Goal: Task Accomplishment & Management: Use online tool/utility

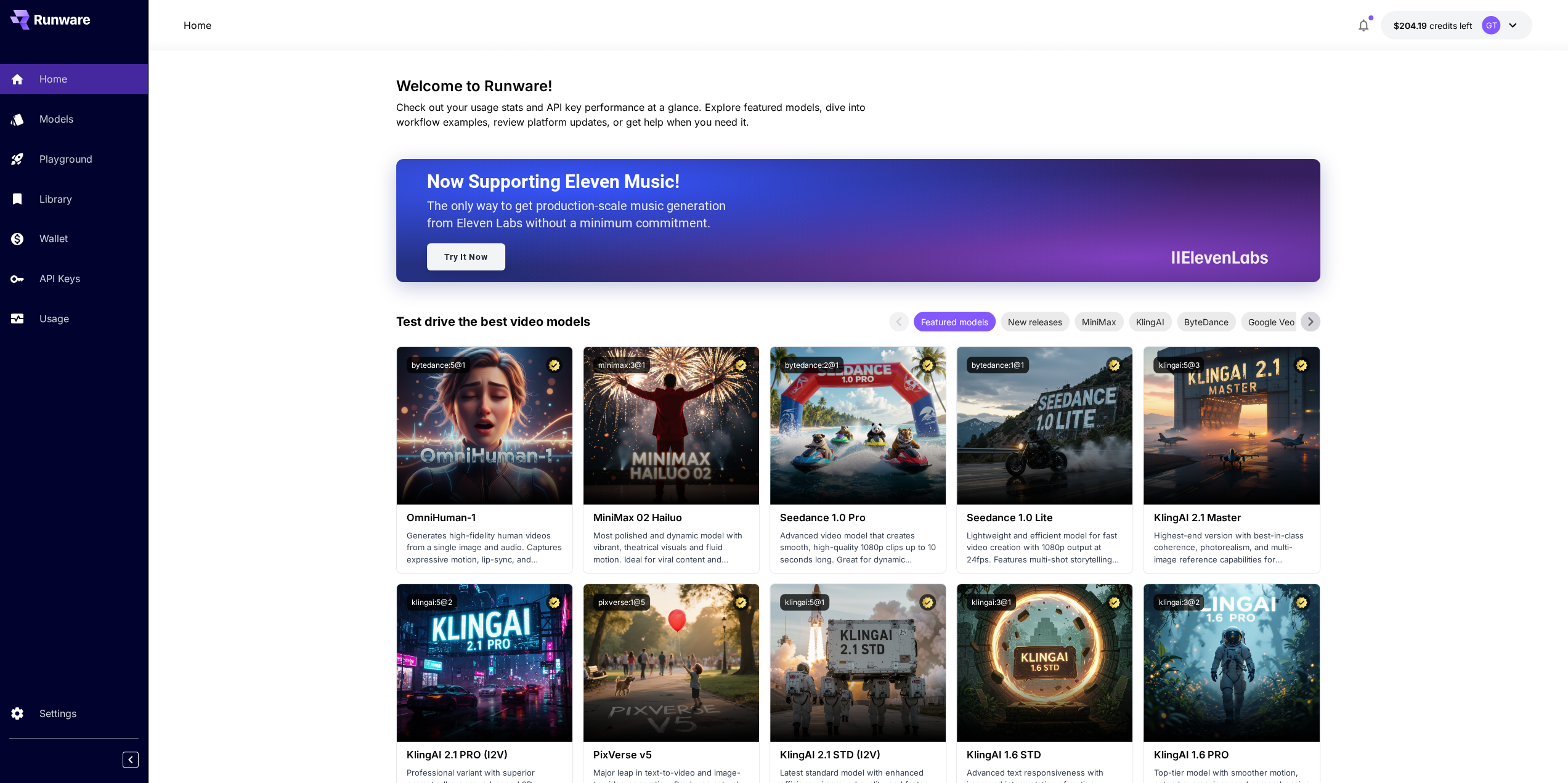
click at [476, 264] on link "Try It Now" at bounding box center [466, 257] width 78 height 27
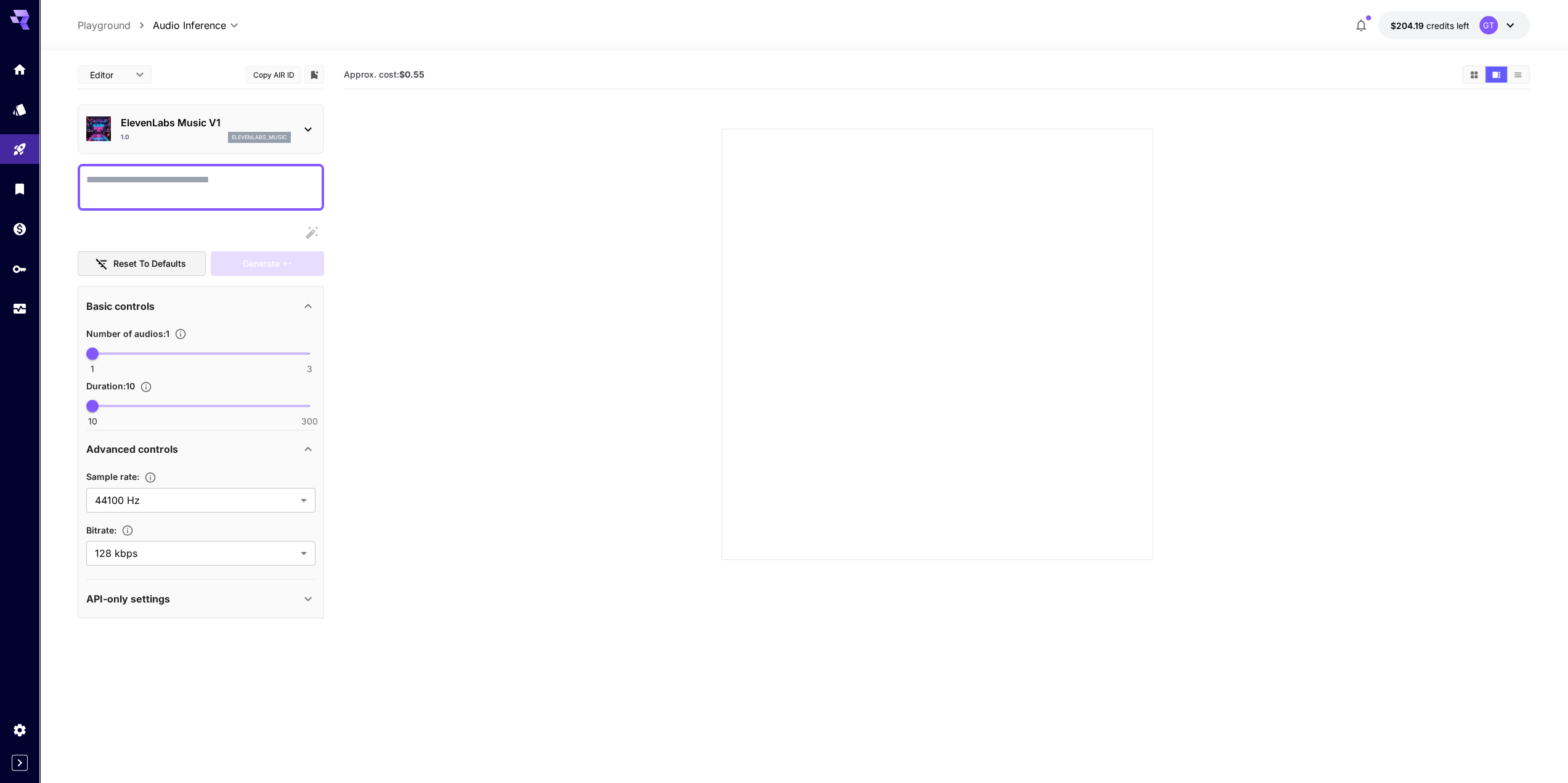
click at [305, 593] on icon at bounding box center [308, 599] width 15 height 15
click at [309, 691] on icon "Open" at bounding box center [302, 692] width 15 height 15
click at [447, 639] on section "Approx. cost: $0.55" at bounding box center [937, 355] width 1186 height 783
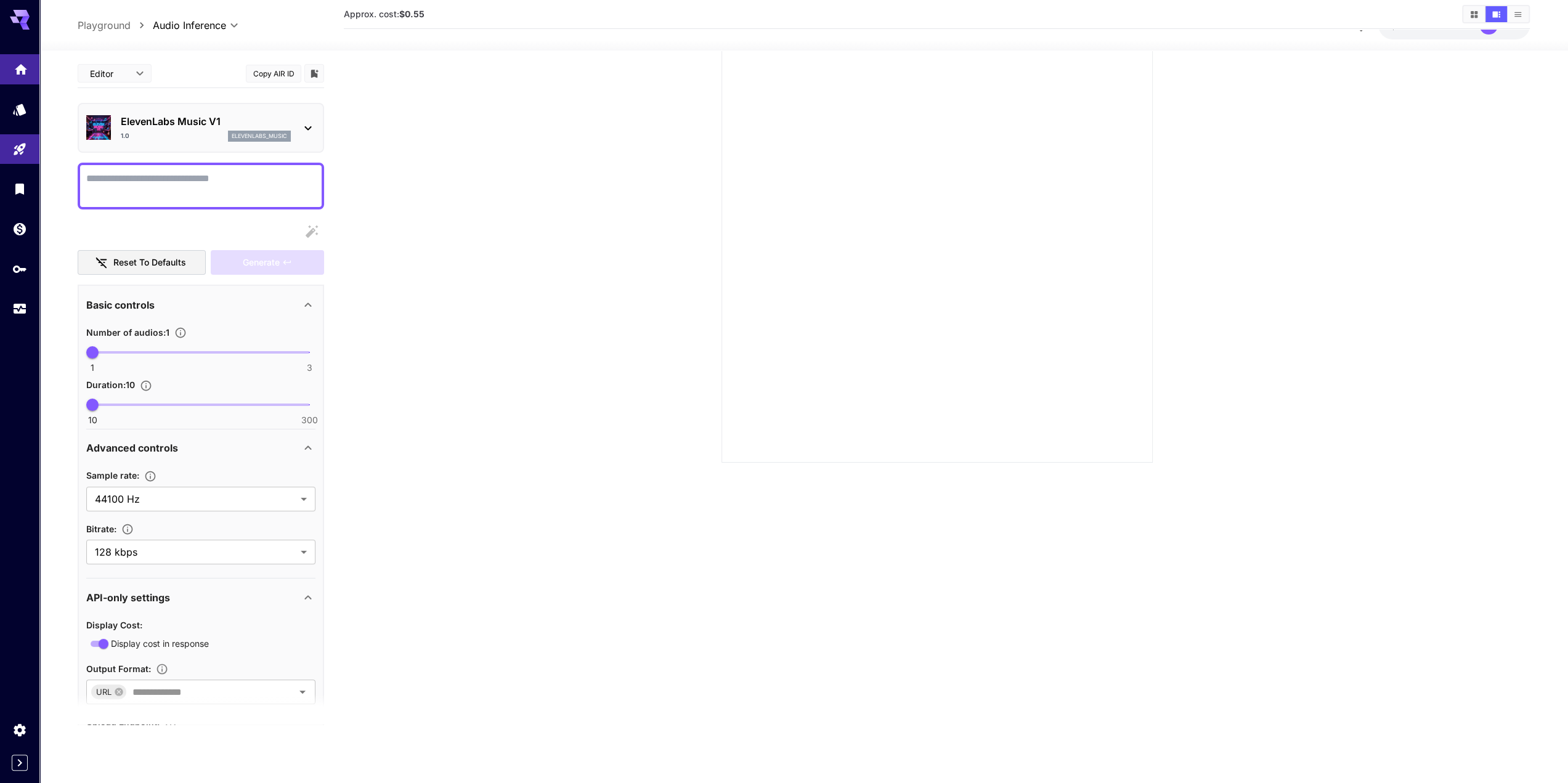
click at [21, 80] on link at bounding box center [19, 69] width 39 height 30
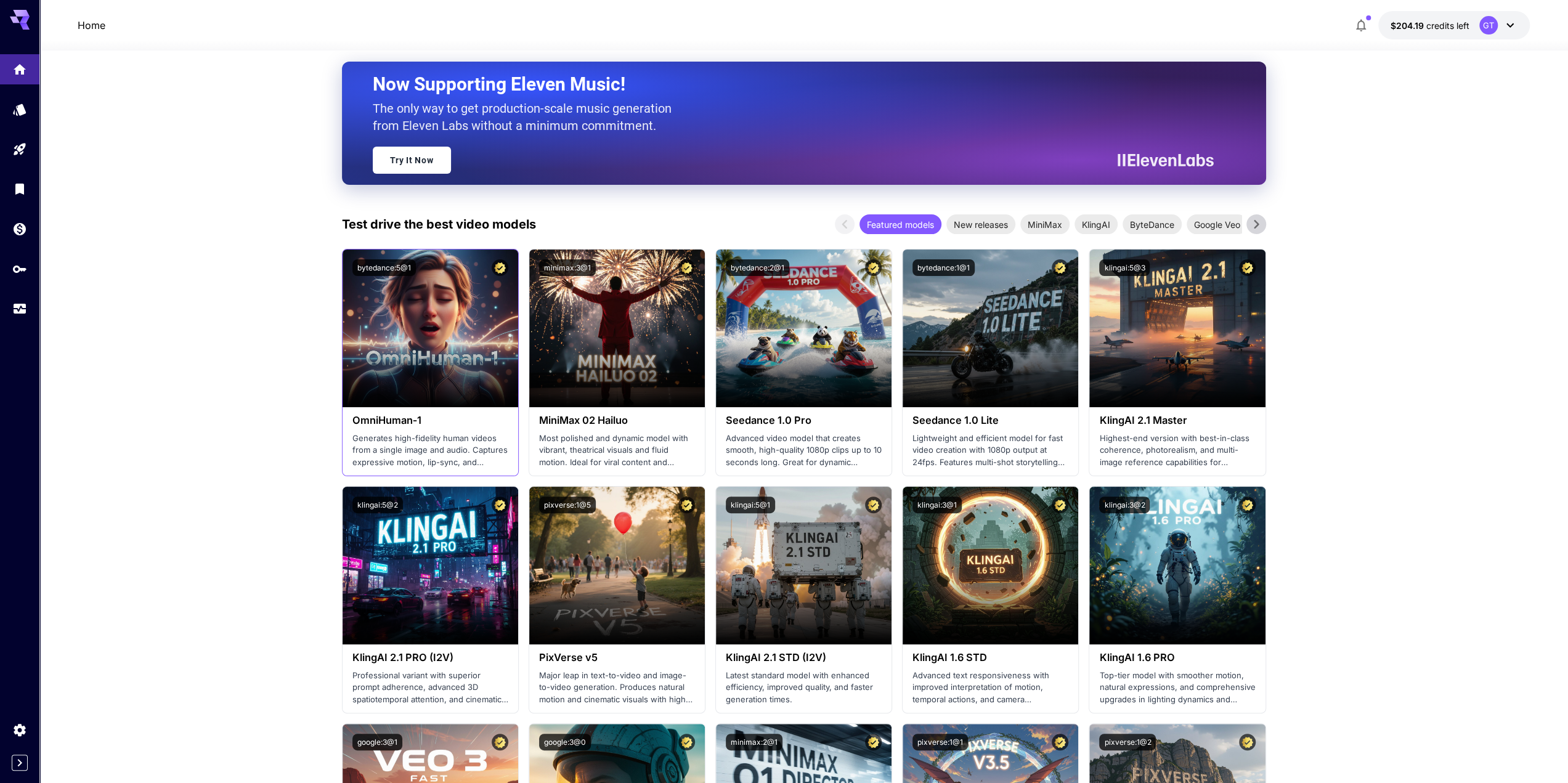
click at [440, 447] on p "Generates high-fidelity human videos from a single image and audio. Captures ex…" at bounding box center [430, 451] width 156 height 37
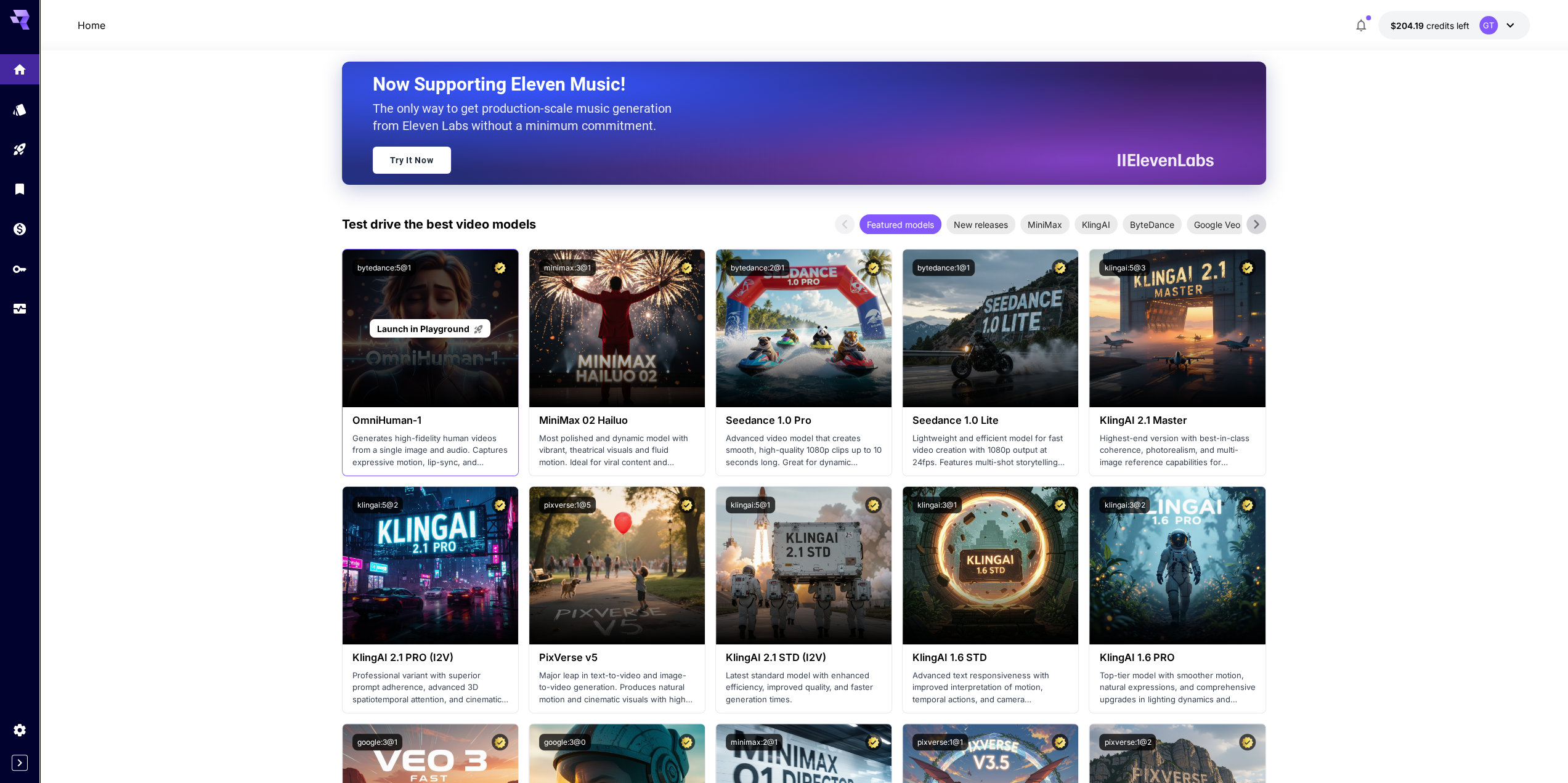
click at [427, 331] on span "Launch in Playground" at bounding box center [423, 329] width 92 height 10
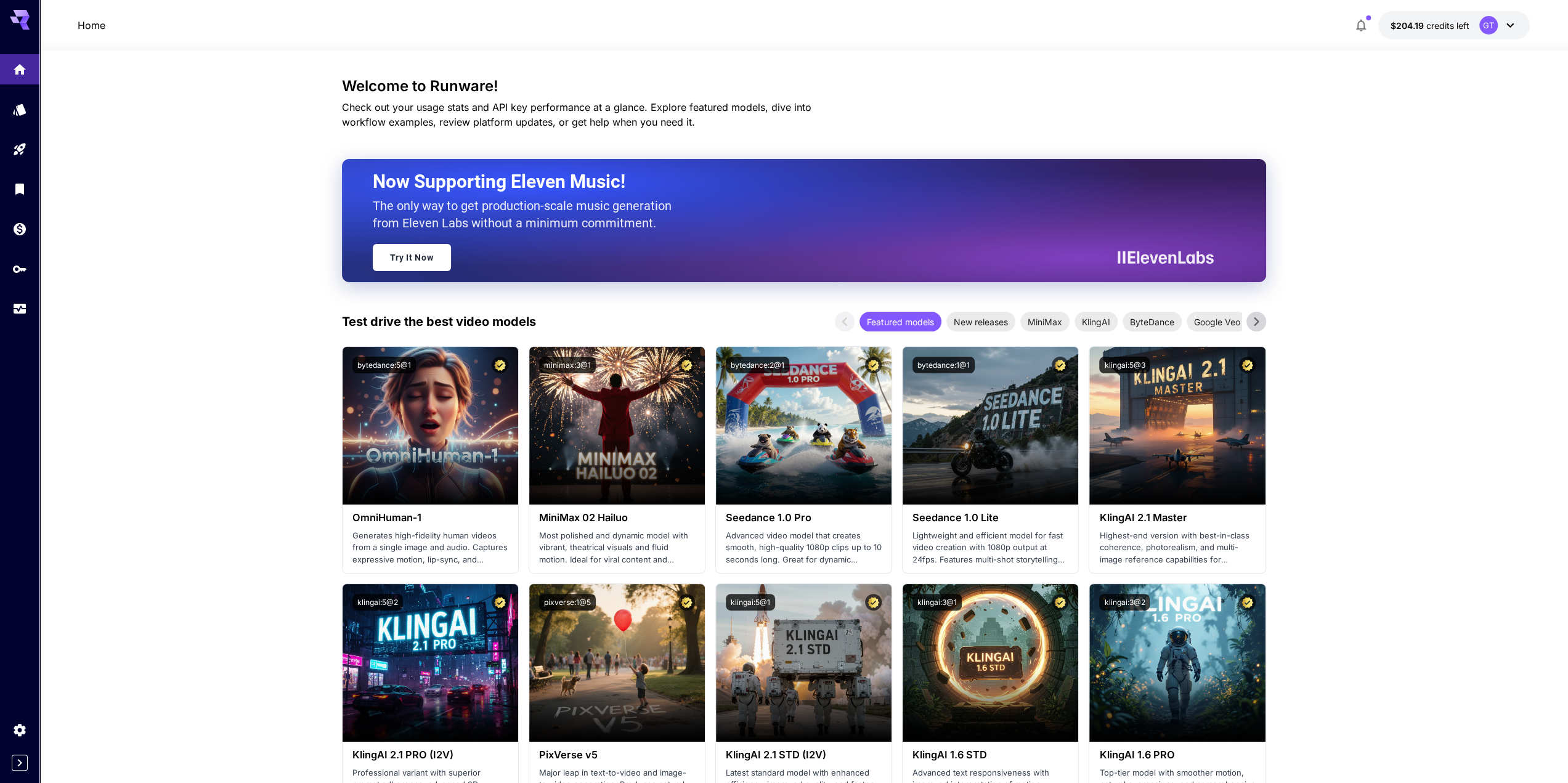
scroll to position [97, 0]
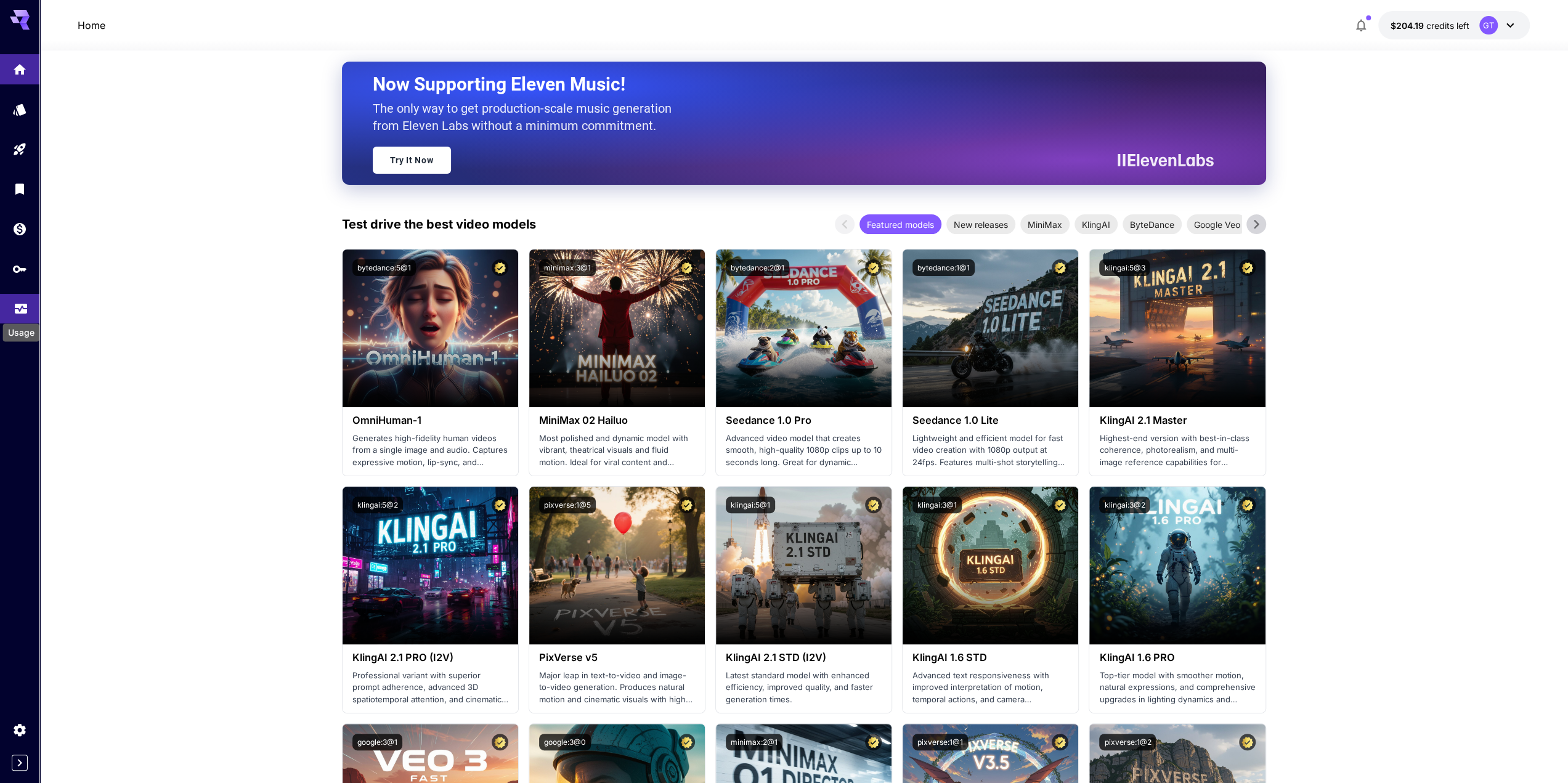
click at [26, 310] on icon "Usage" at bounding box center [21, 307] width 12 height 6
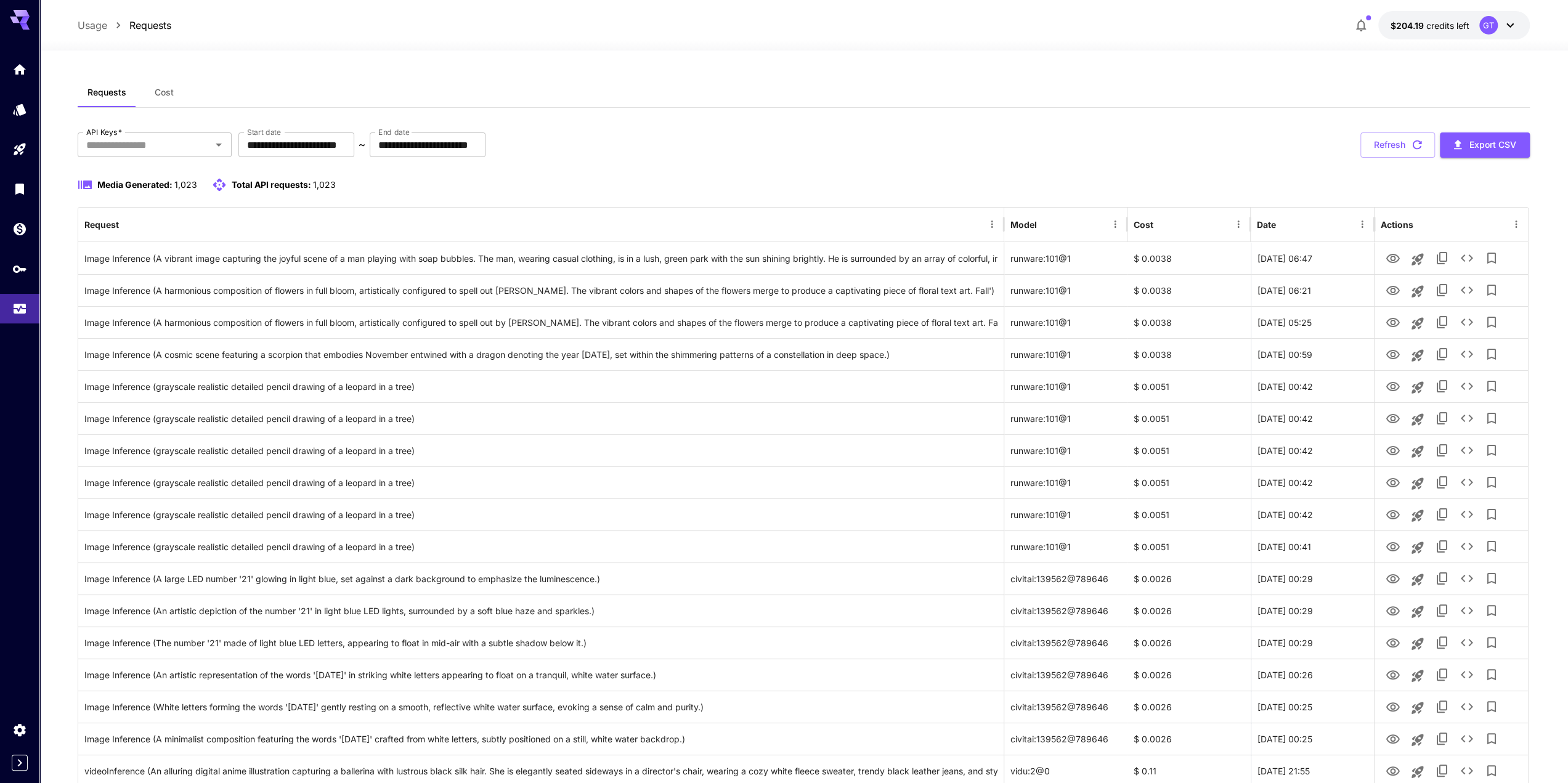
click at [160, 85] on button "Cost" at bounding box center [164, 92] width 56 height 30
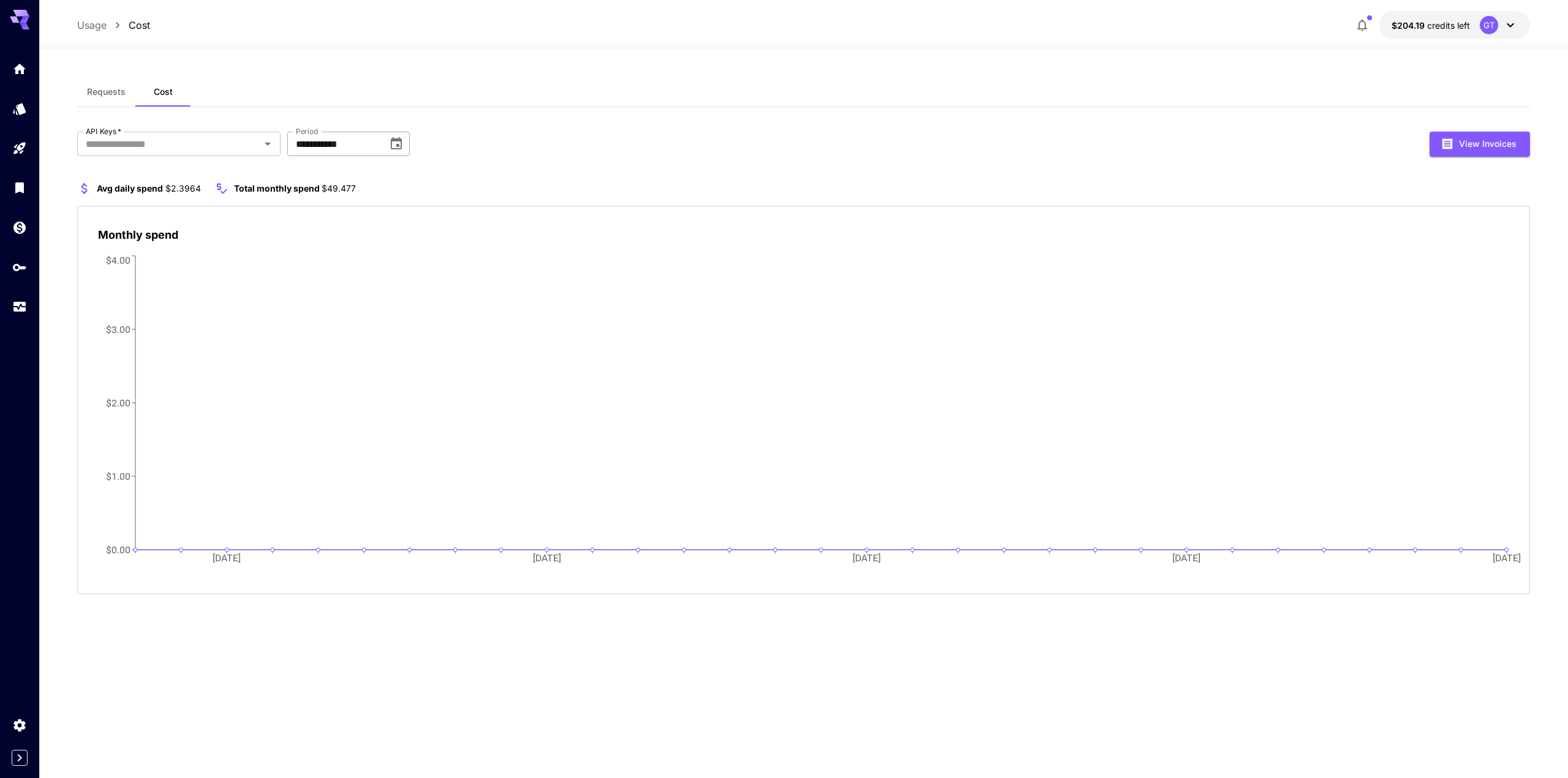
click at [322, 147] on input "**********" at bounding box center [333, 143] width 92 height 25
click at [397, 143] on icon "Choose date, selected date is Aug 31, 2025" at bounding box center [396, 143] width 15 height 15
click at [433, 270] on button "Sep" at bounding box center [448, 270] width 44 height 22
type input "**********"
click at [269, 140] on icon "Open" at bounding box center [267, 143] width 15 height 15
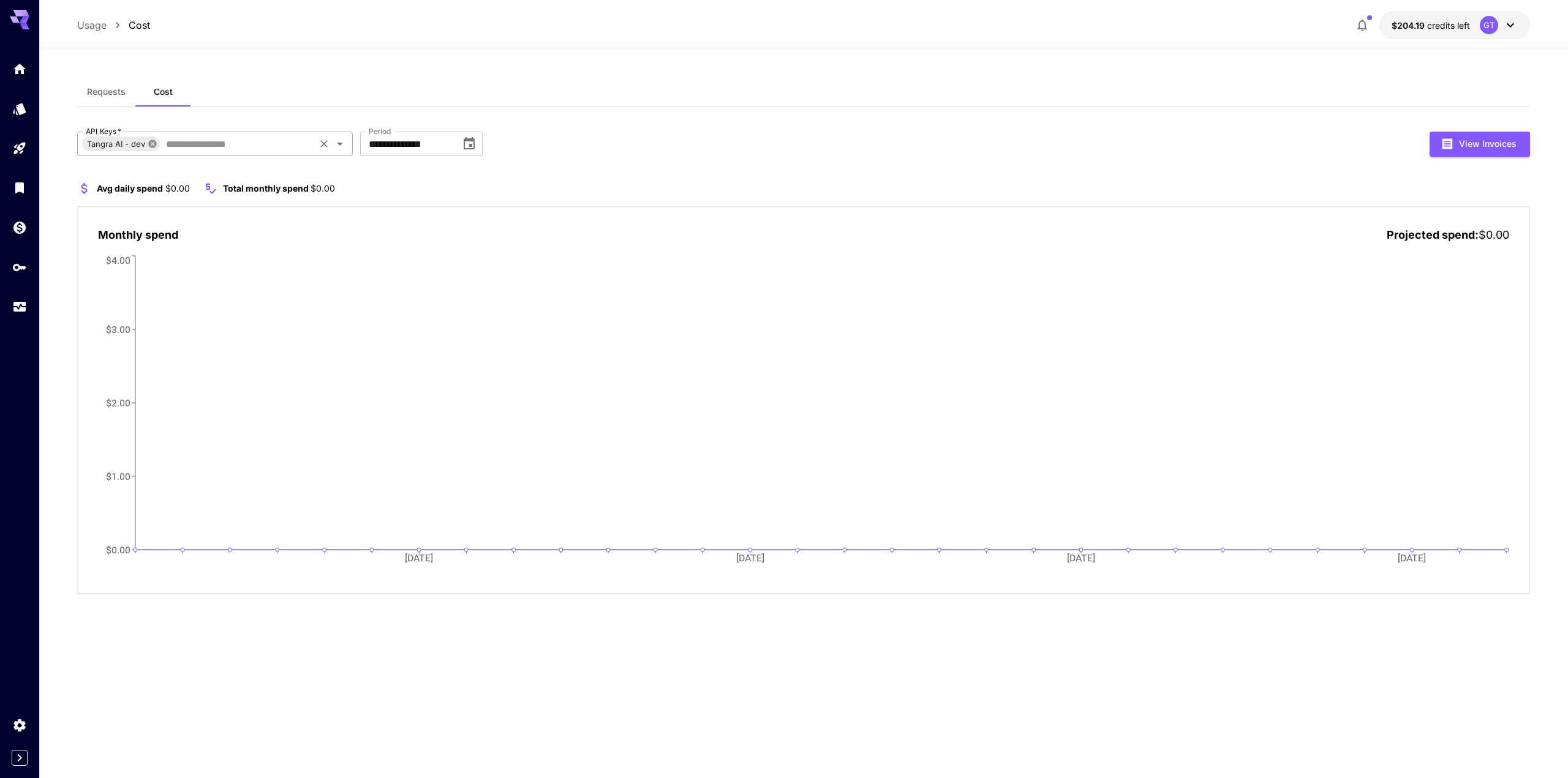
click at [152, 143] on icon at bounding box center [152, 143] width 10 height 10
click at [103, 93] on span "Requests" at bounding box center [106, 92] width 39 height 11
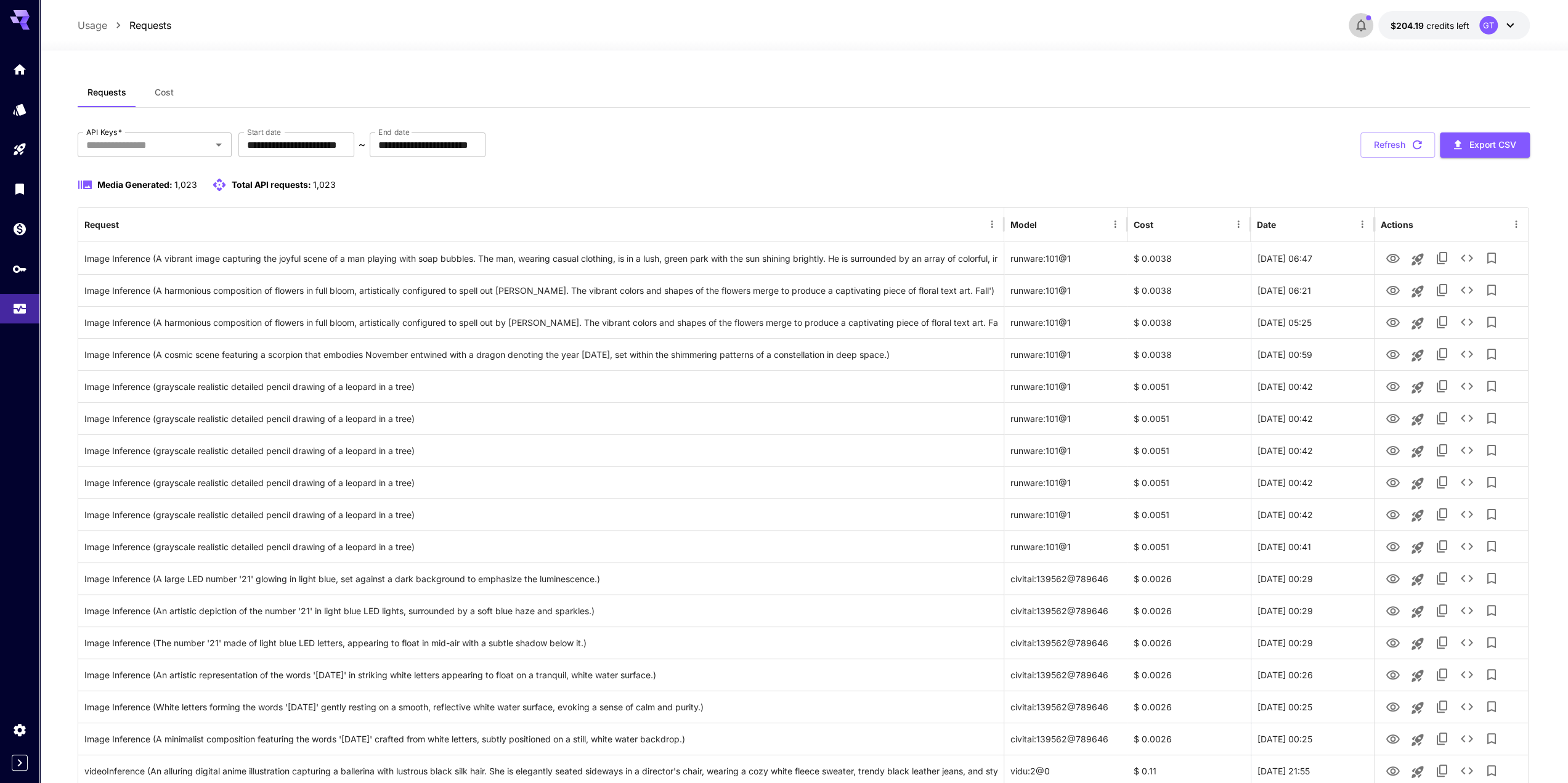
click at [1358, 23] on icon "button" at bounding box center [1361, 26] width 10 height 12
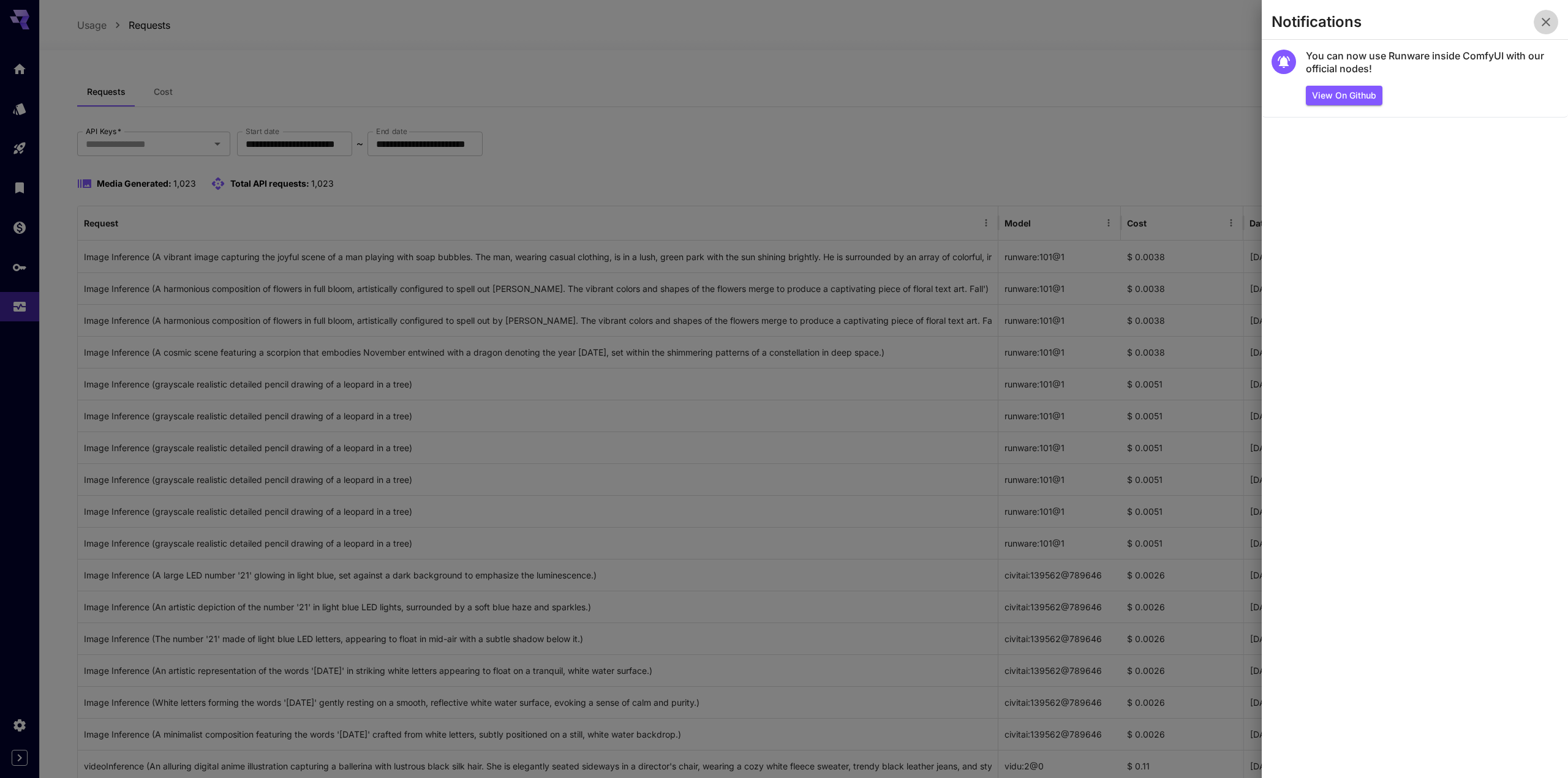
click at [1544, 24] on icon "button" at bounding box center [1546, 22] width 15 height 15
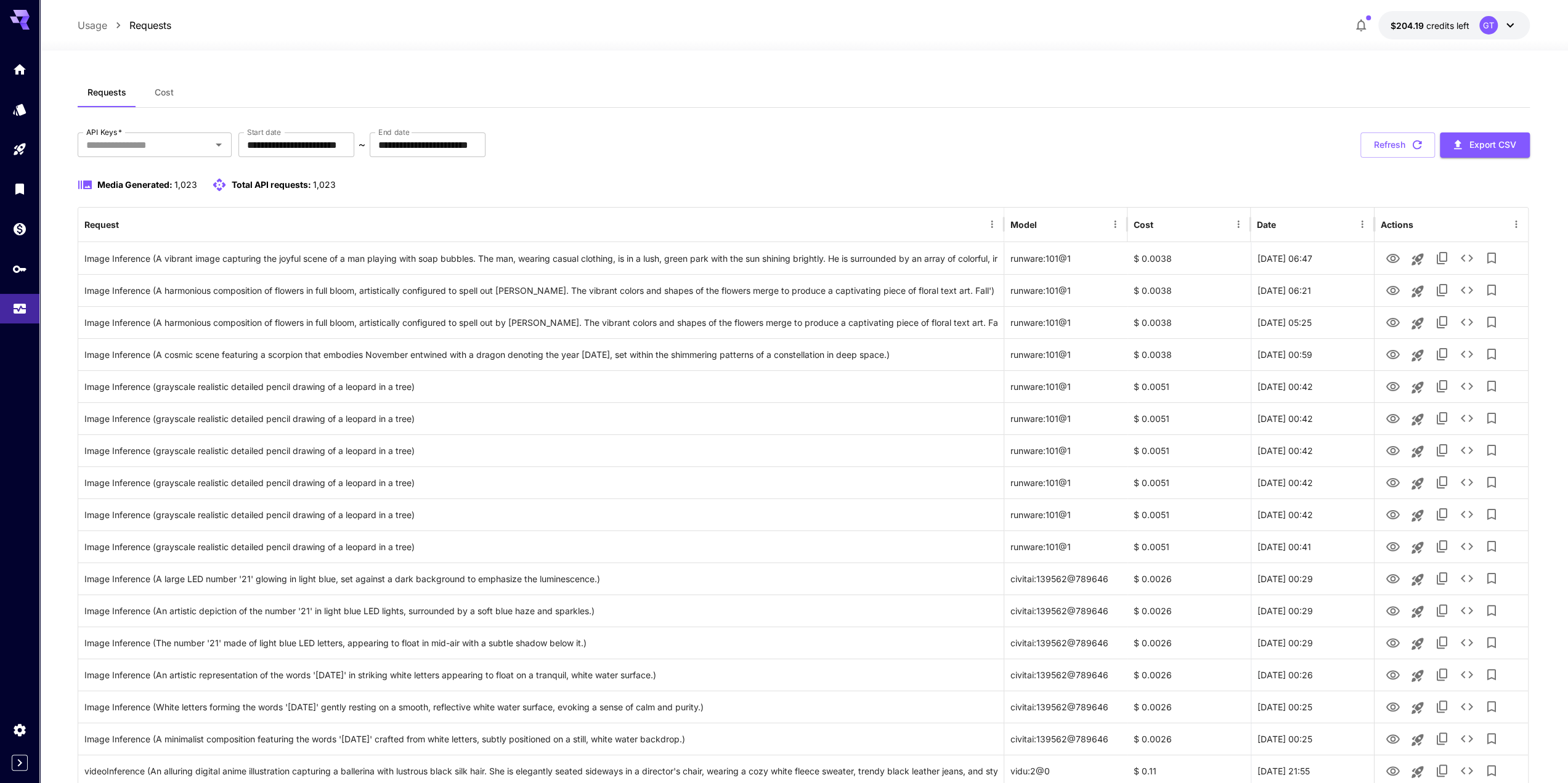
click at [172, 91] on button "Cost" at bounding box center [164, 92] width 56 height 30
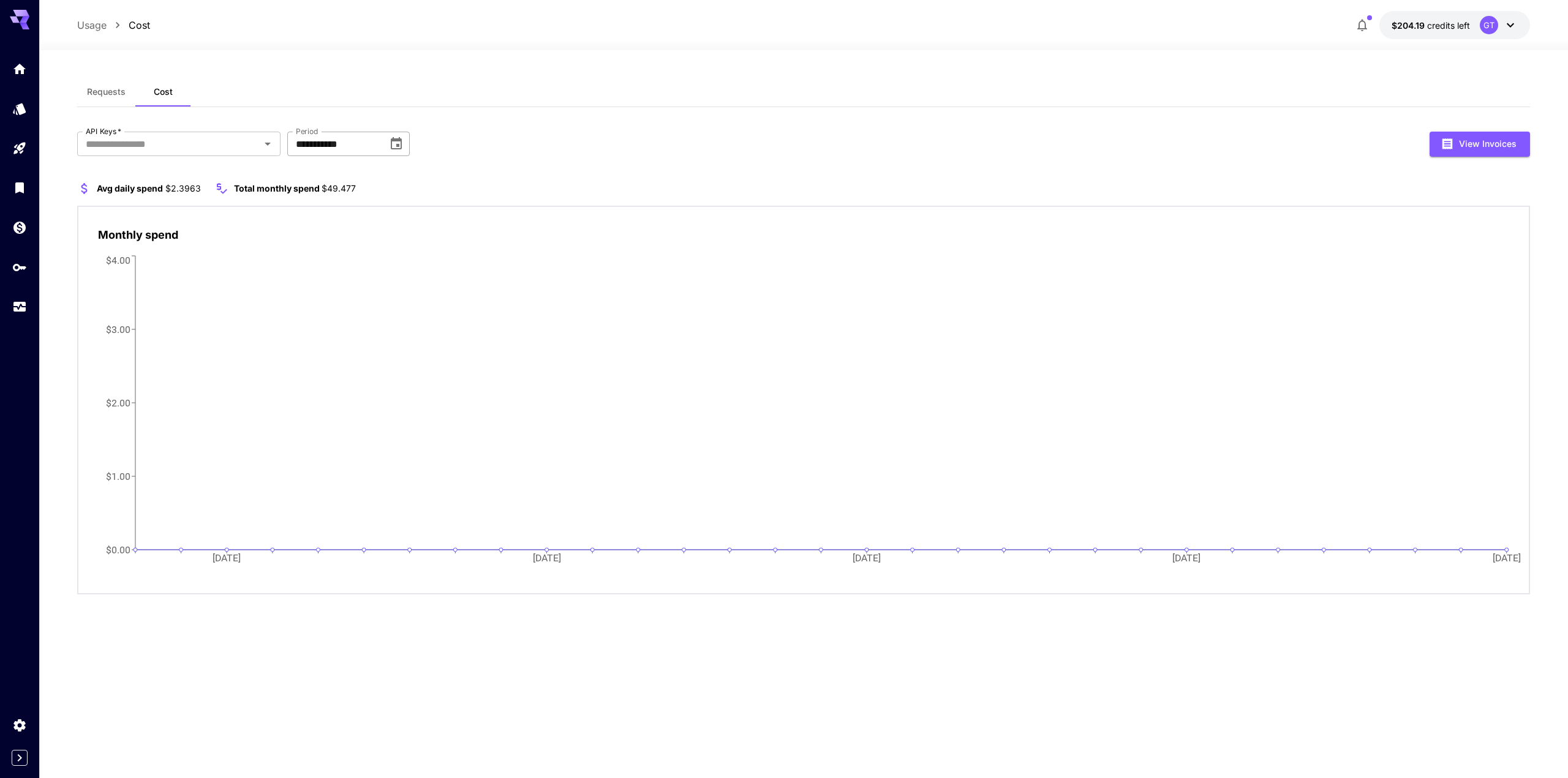
click at [352, 141] on input "**********" at bounding box center [333, 143] width 92 height 25
click at [392, 143] on icon "Choose date, selected date is Aug 31, 2025" at bounding box center [396, 143] width 15 height 15
click at [452, 274] on button "Sep" at bounding box center [448, 270] width 44 height 22
click at [395, 143] on icon "Choose date, selected date is Sep 30, 2025" at bounding box center [396, 143] width 15 height 15
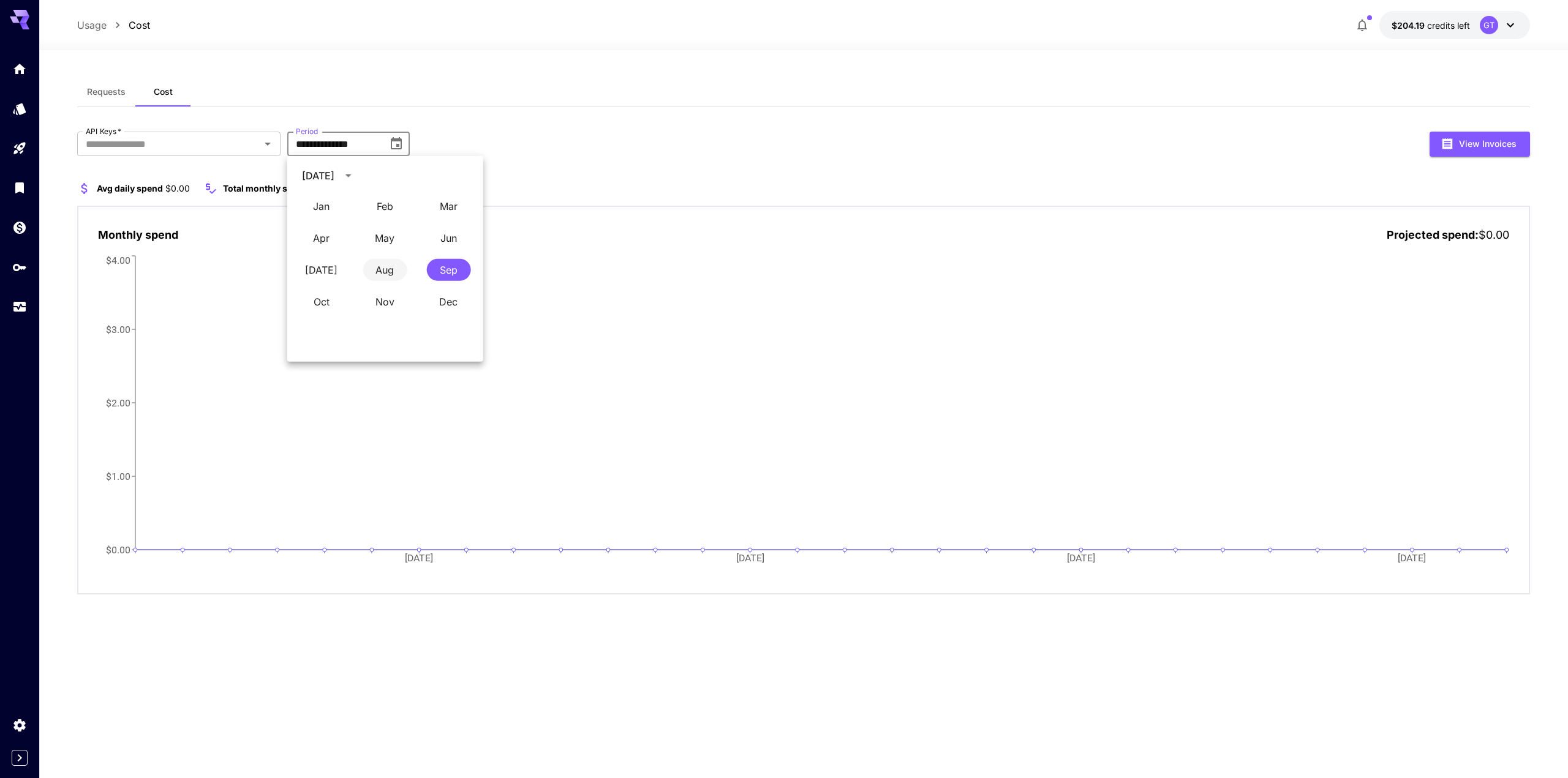
click at [389, 268] on button "Aug" at bounding box center [385, 270] width 44 height 22
type input "*********"
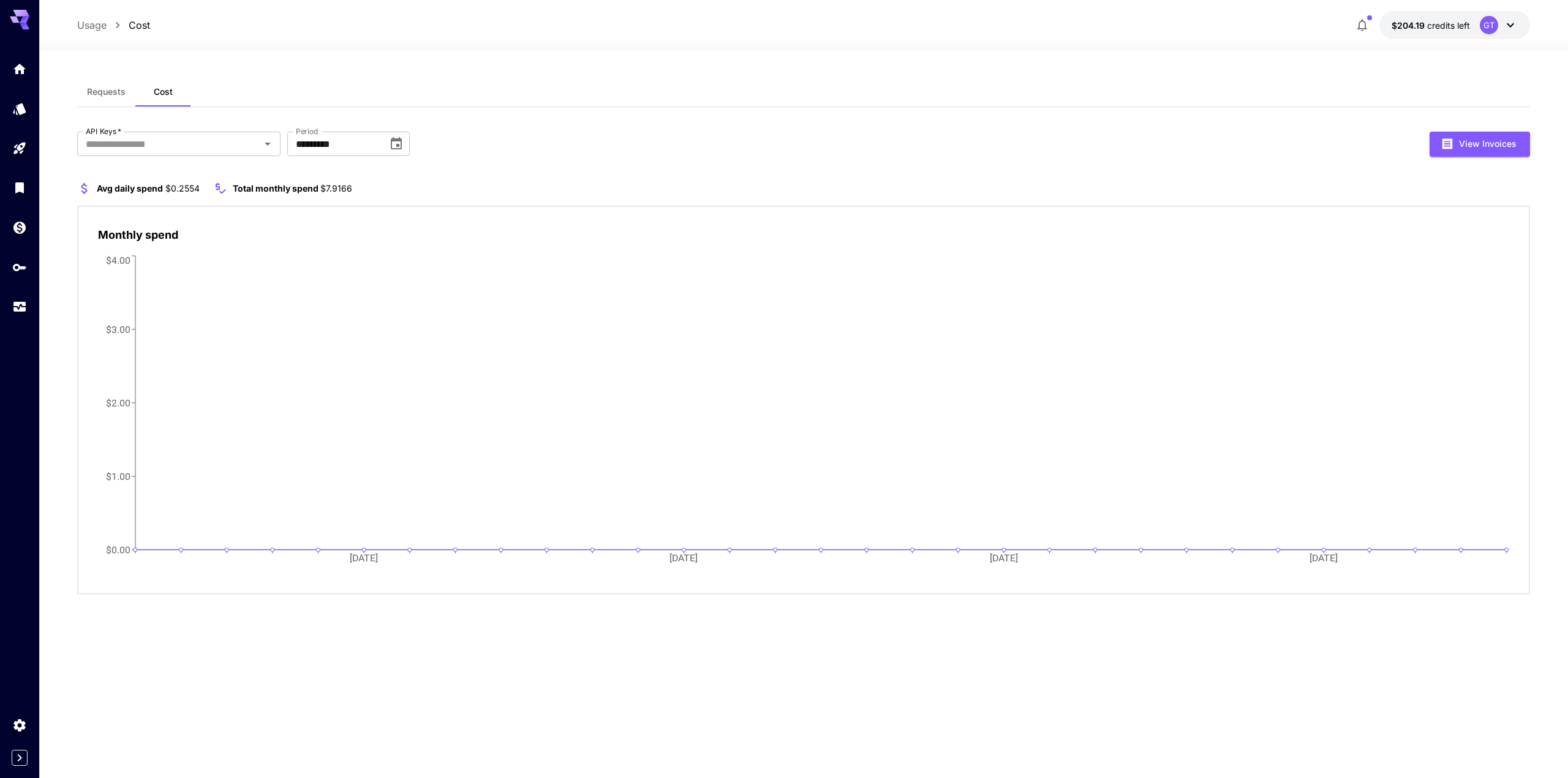
click at [22, 749] on div at bounding box center [19, 738] width 39 height 55
click at [20, 755] on icon "Expand sidebar" at bounding box center [19, 758] width 15 height 15
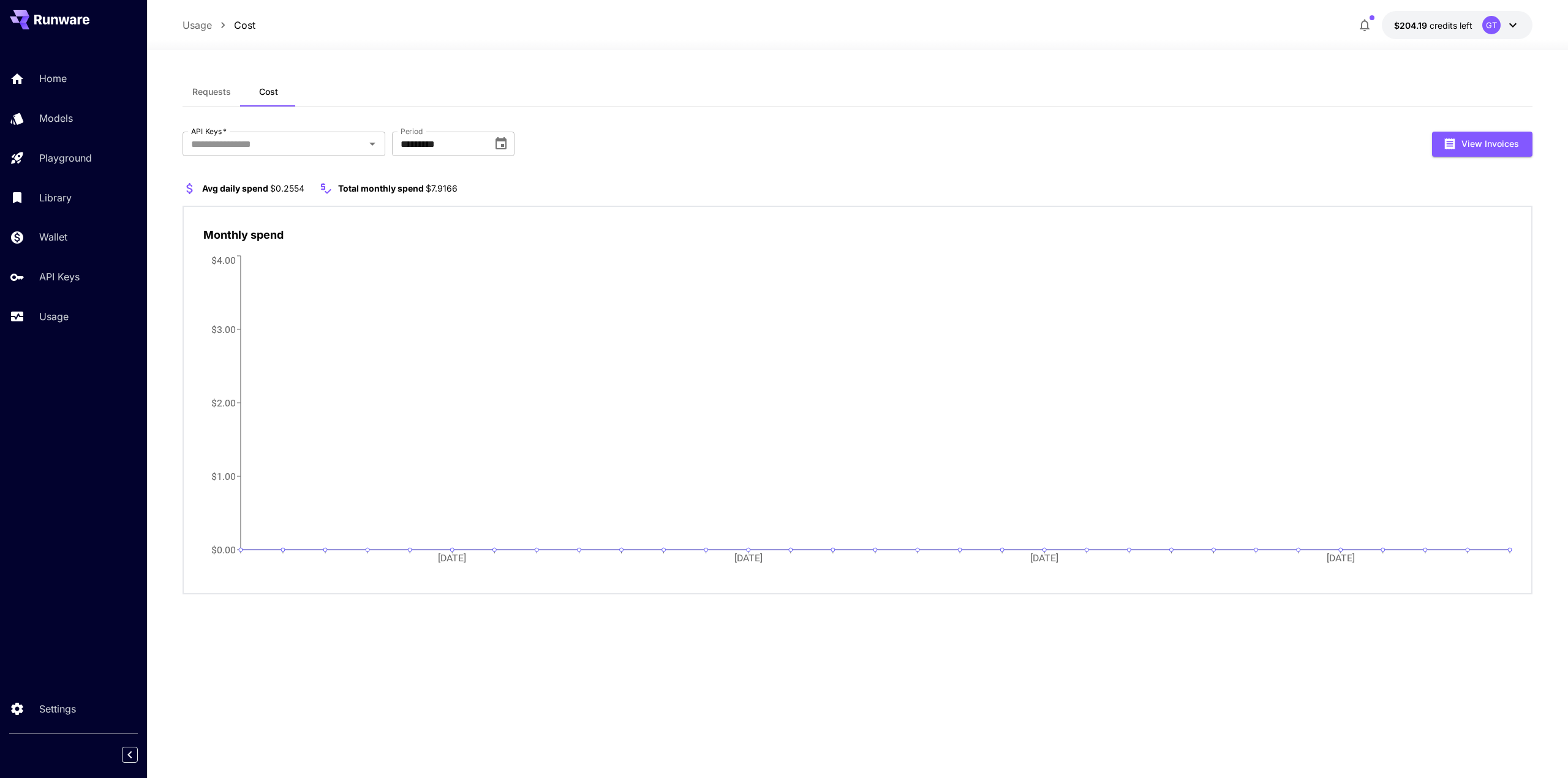
click at [1515, 28] on icon at bounding box center [1513, 25] width 15 height 15
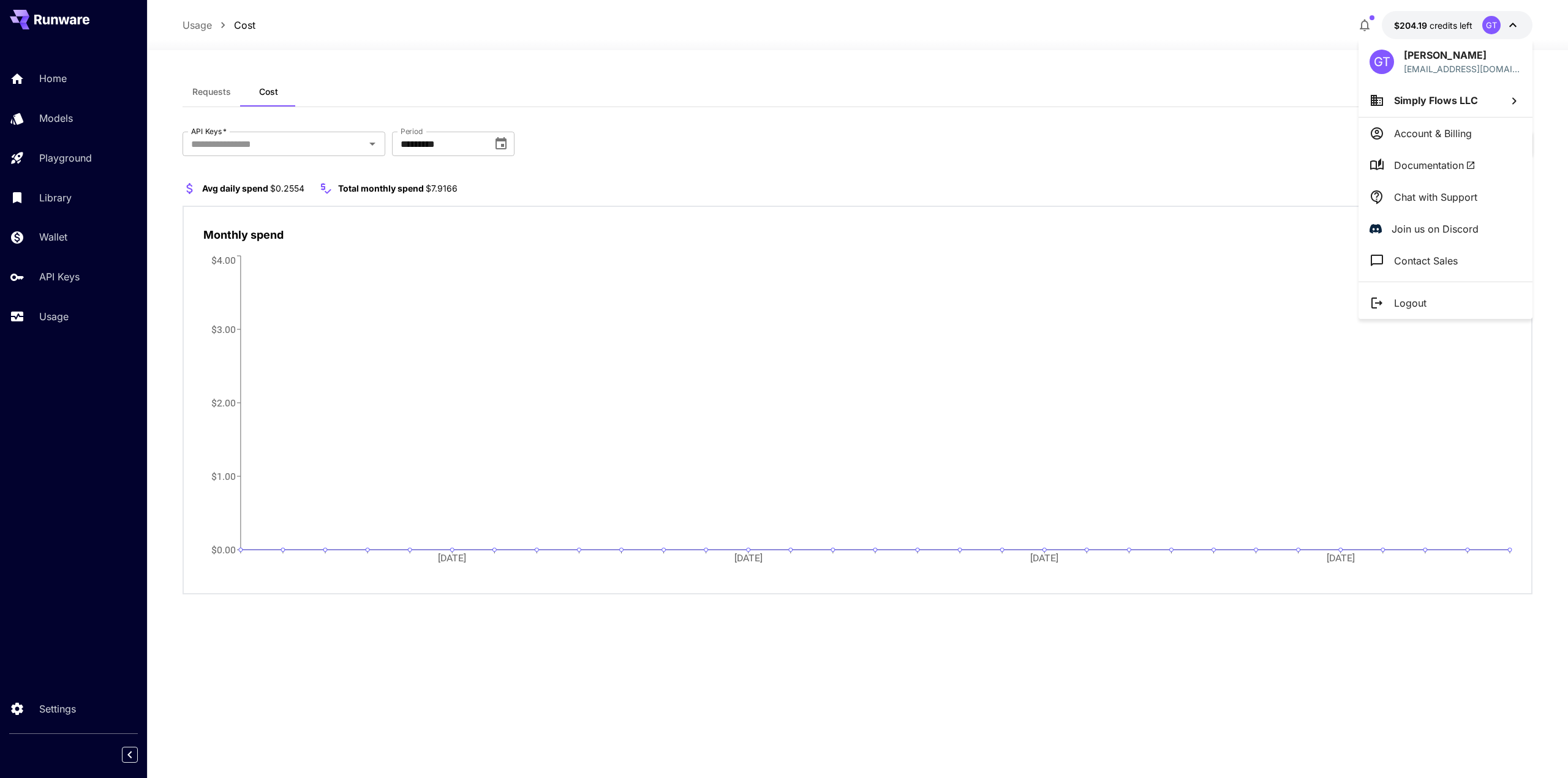
click at [1426, 201] on p "Chat with Support" at bounding box center [1435, 197] width 83 height 15
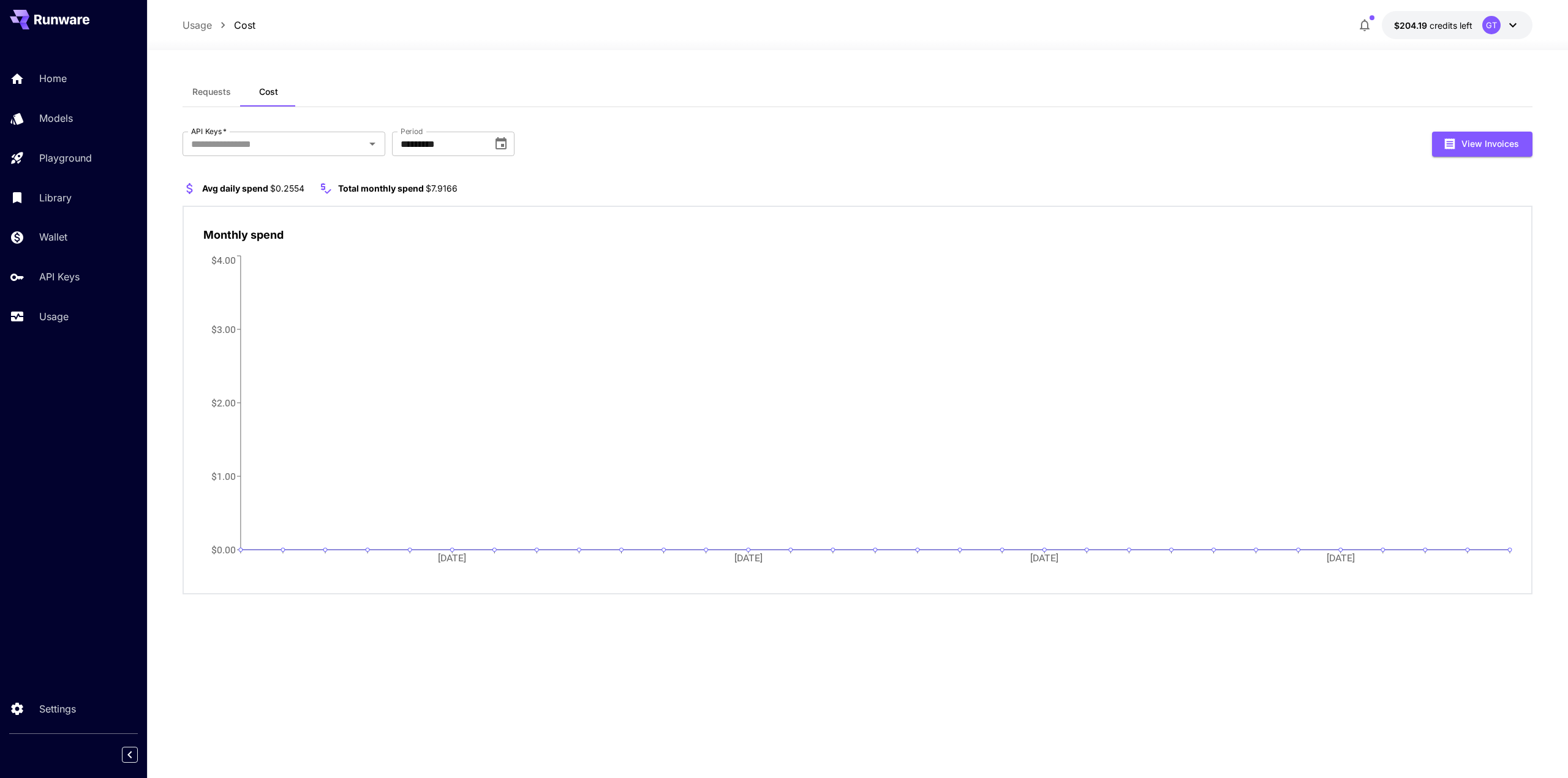
click at [856, 705] on div "Requests Cost API Keys   * API Keys   * Period ********* Period View Invoices A…" at bounding box center [856, 414] width 1349 height 674
